Goal: Browse casually: Explore the website without a specific task or goal

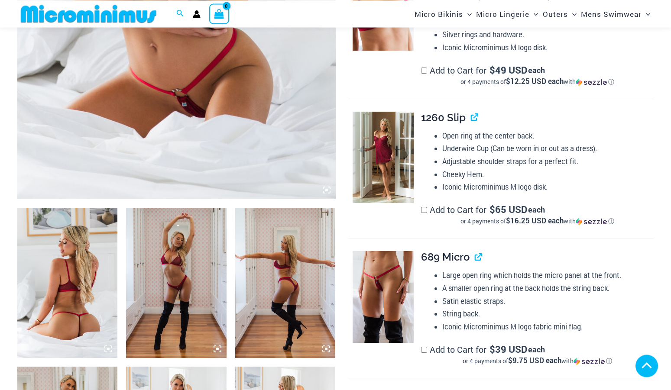
scroll to position [434, 0]
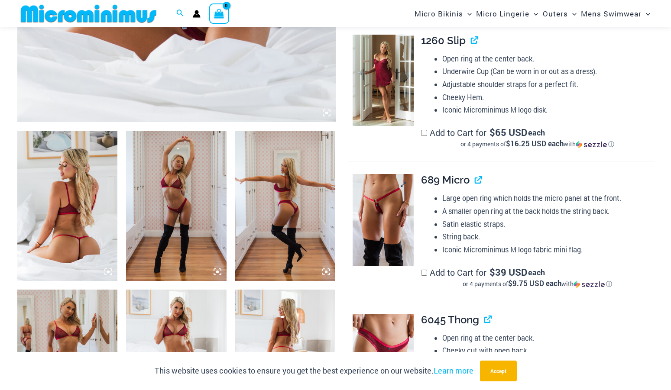
click at [380, 210] on img at bounding box center [382, 220] width 61 height 92
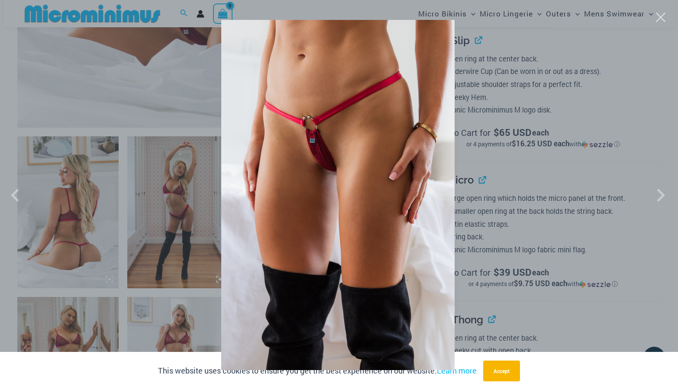
click at [70, 320] on div at bounding box center [339, 195] width 678 height 390
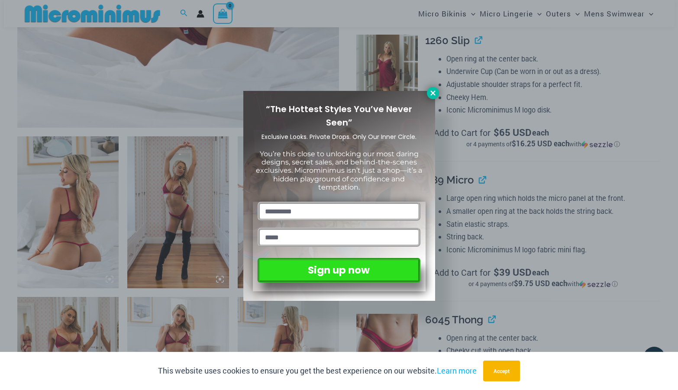
click at [433, 93] on icon at bounding box center [432, 92] width 5 height 5
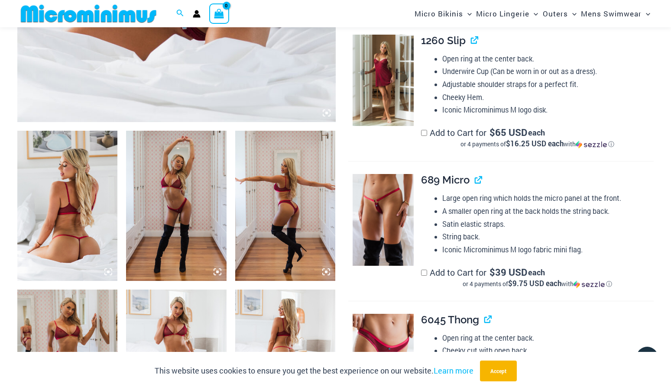
scroll to position [533, 0]
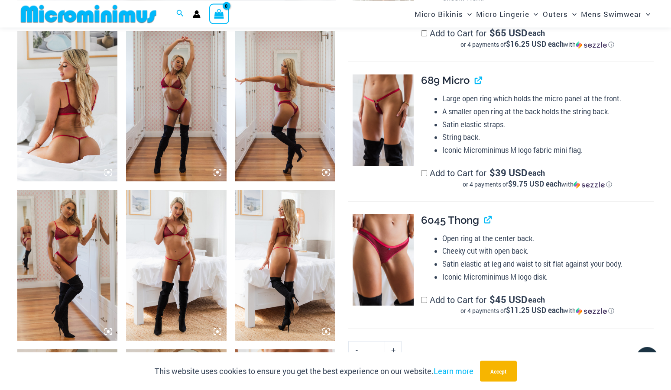
click at [178, 258] on img at bounding box center [176, 265] width 100 height 150
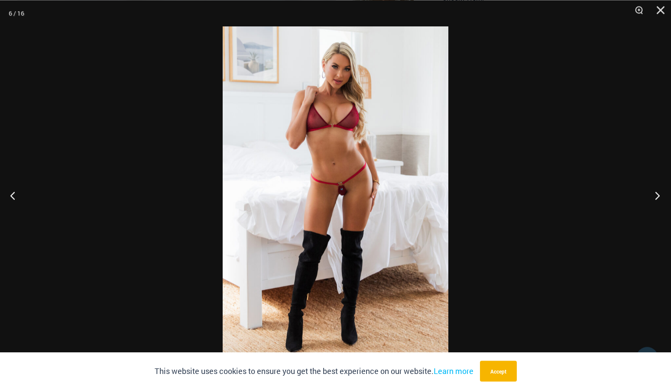
click at [657, 194] on button "Next" at bounding box center [654, 195] width 32 height 43
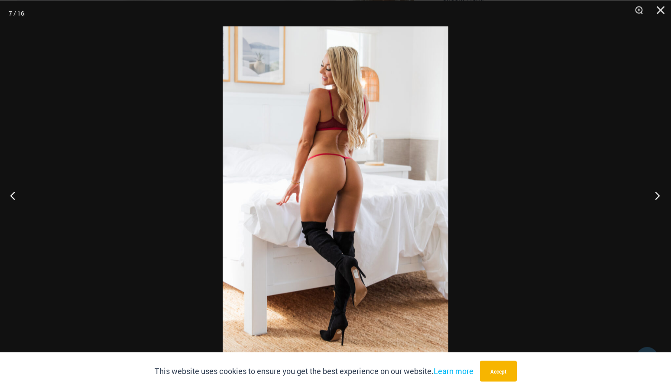
click at [657, 194] on button "Next" at bounding box center [654, 195] width 32 height 43
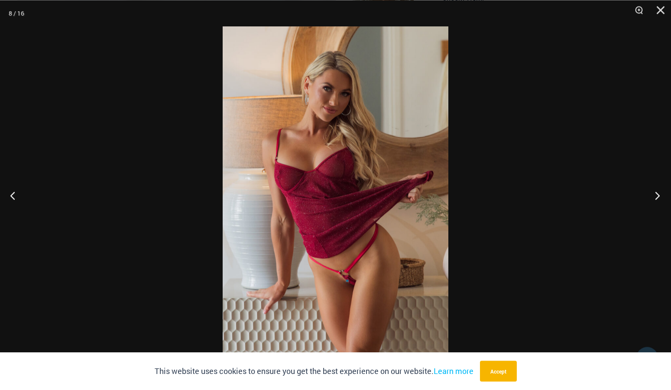
click at [657, 194] on button "Next" at bounding box center [654, 195] width 32 height 43
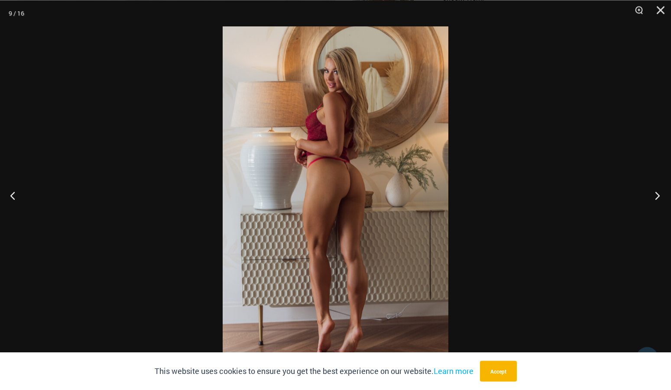
click at [657, 194] on button "Next" at bounding box center [654, 195] width 32 height 43
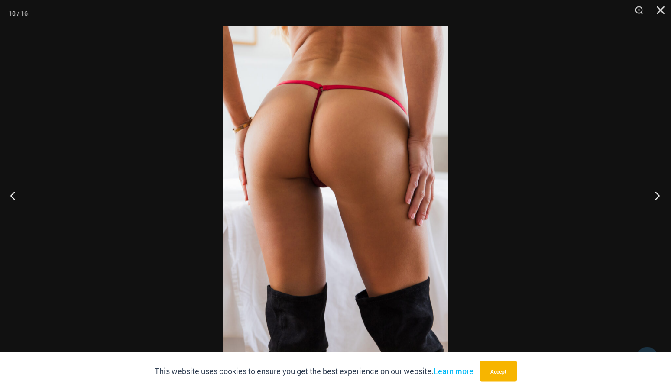
click at [657, 194] on button "Next" at bounding box center [654, 195] width 32 height 43
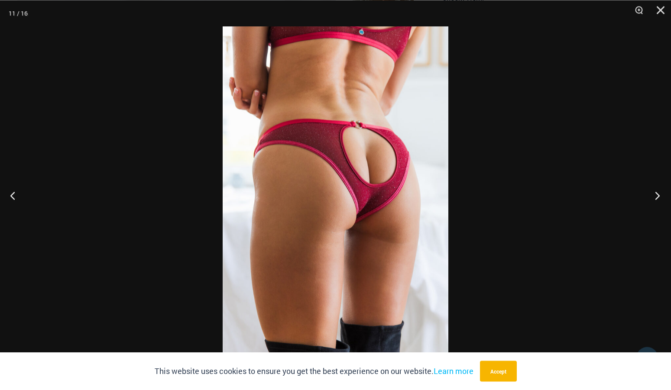
click at [657, 194] on button "Next" at bounding box center [654, 195] width 32 height 43
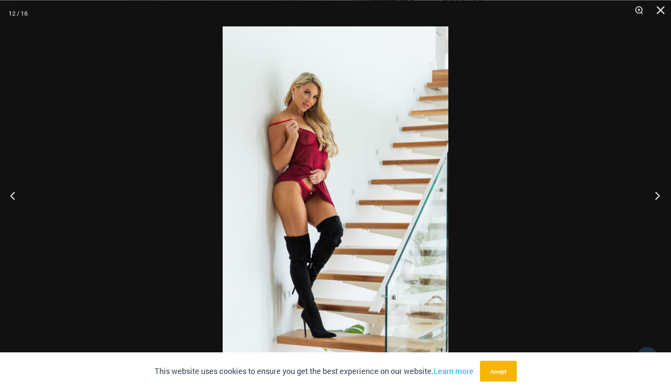
click at [657, 194] on button "Next" at bounding box center [654, 195] width 32 height 43
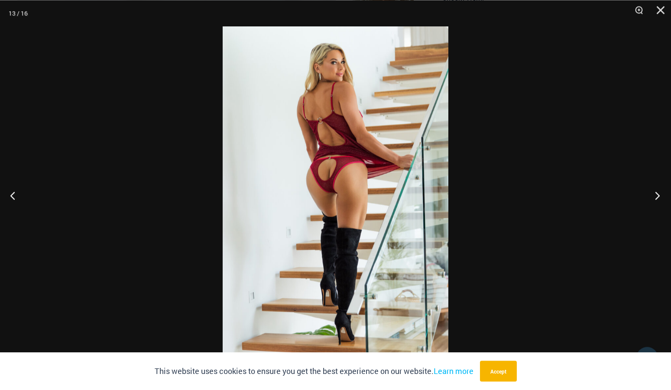
click at [657, 194] on button "Next" at bounding box center [654, 195] width 32 height 43
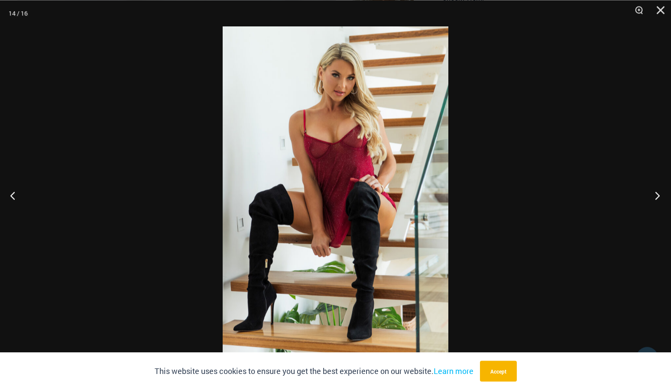
click at [657, 194] on button "Next" at bounding box center [654, 195] width 32 height 43
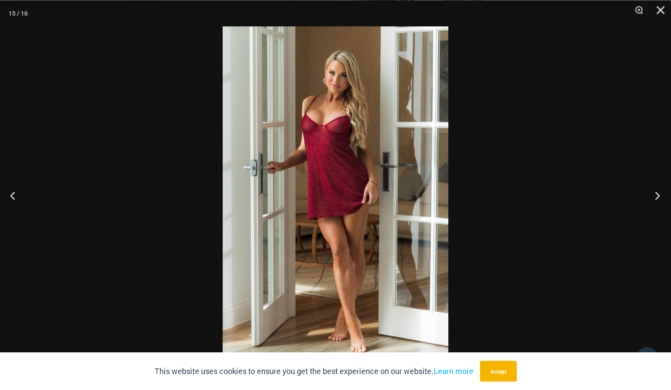
click at [657, 194] on button "Next" at bounding box center [654, 195] width 32 height 43
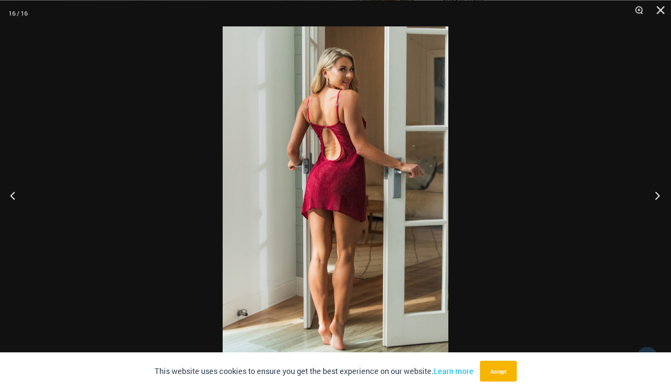
click at [657, 194] on button "Next" at bounding box center [654, 195] width 32 height 43
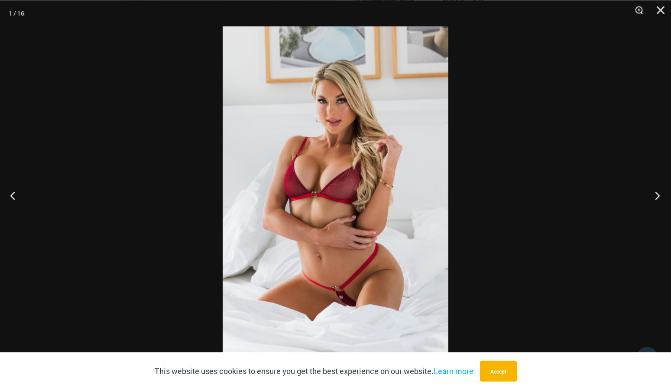
click at [657, 194] on button "Next" at bounding box center [654, 195] width 32 height 43
